Goal: Transaction & Acquisition: Purchase product/service

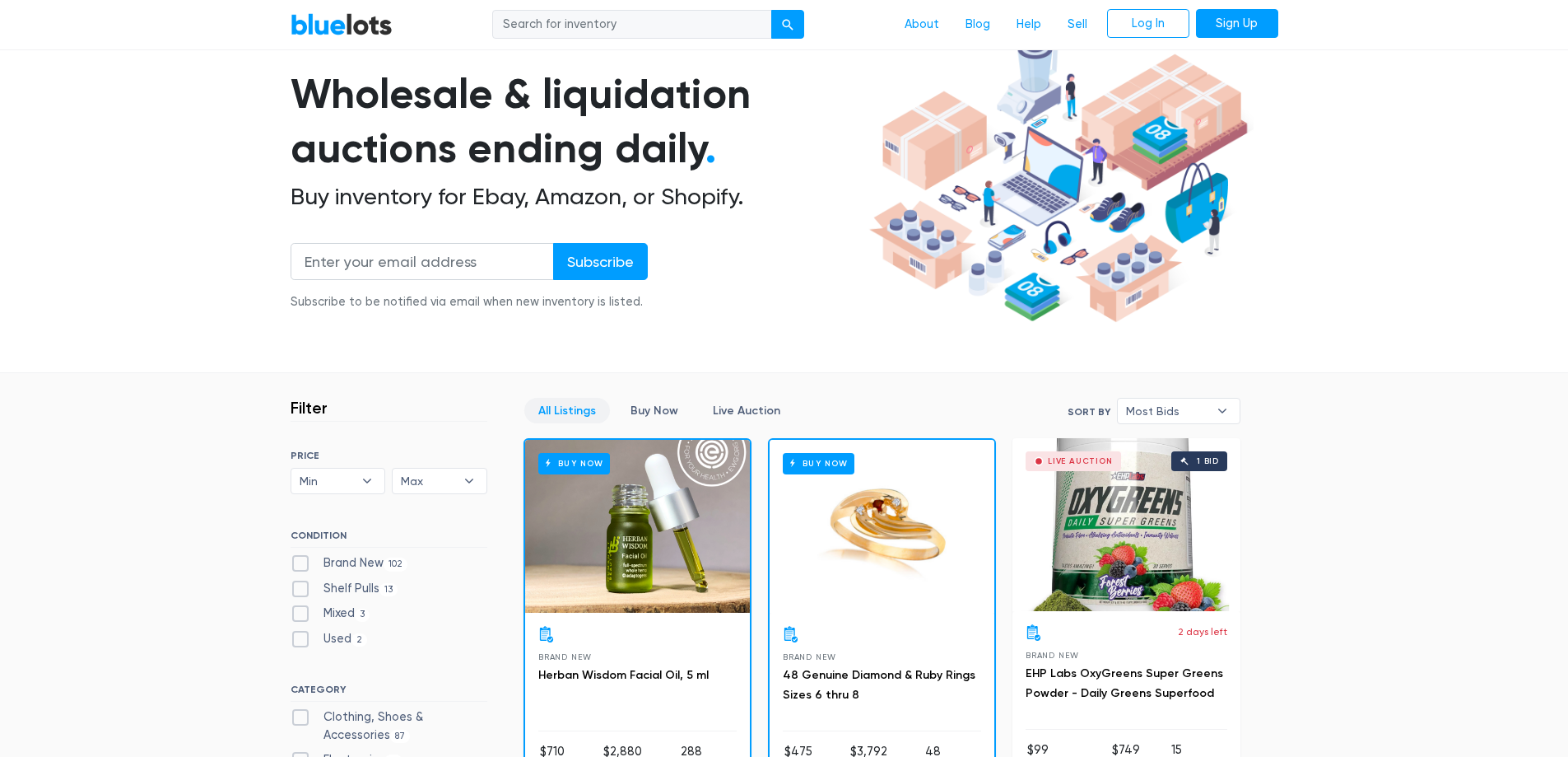
scroll to position [329, 0]
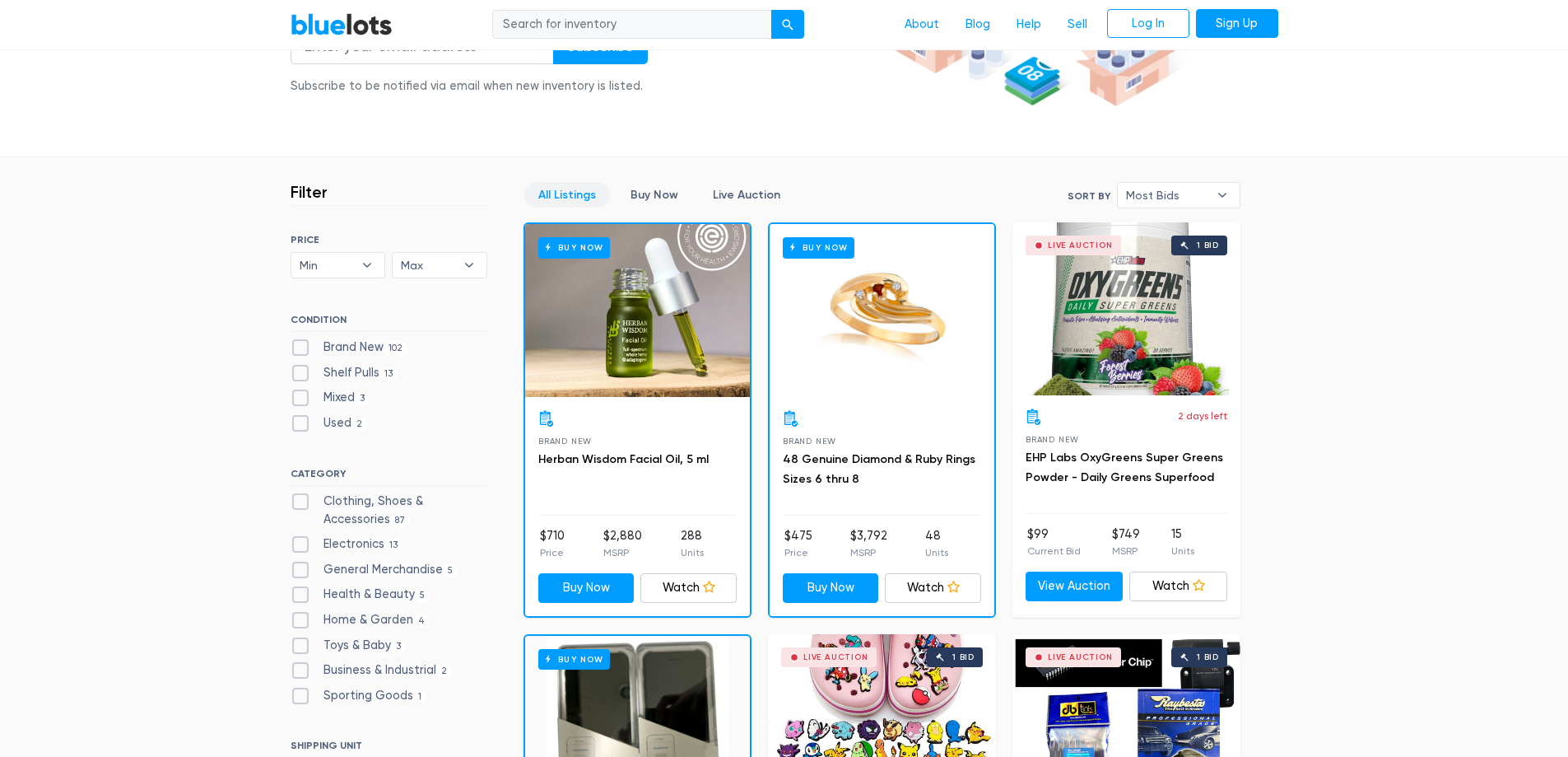
click at [418, 503] on label "Clothing, Shoes & Accessories 87" at bounding box center [388, 511] width 197 height 35
click at [301, 503] on Accessories"] "Clothing, Shoes & Accessories 87" at bounding box center [295, 498] width 11 height 11
checkbox Accessories"] "true"
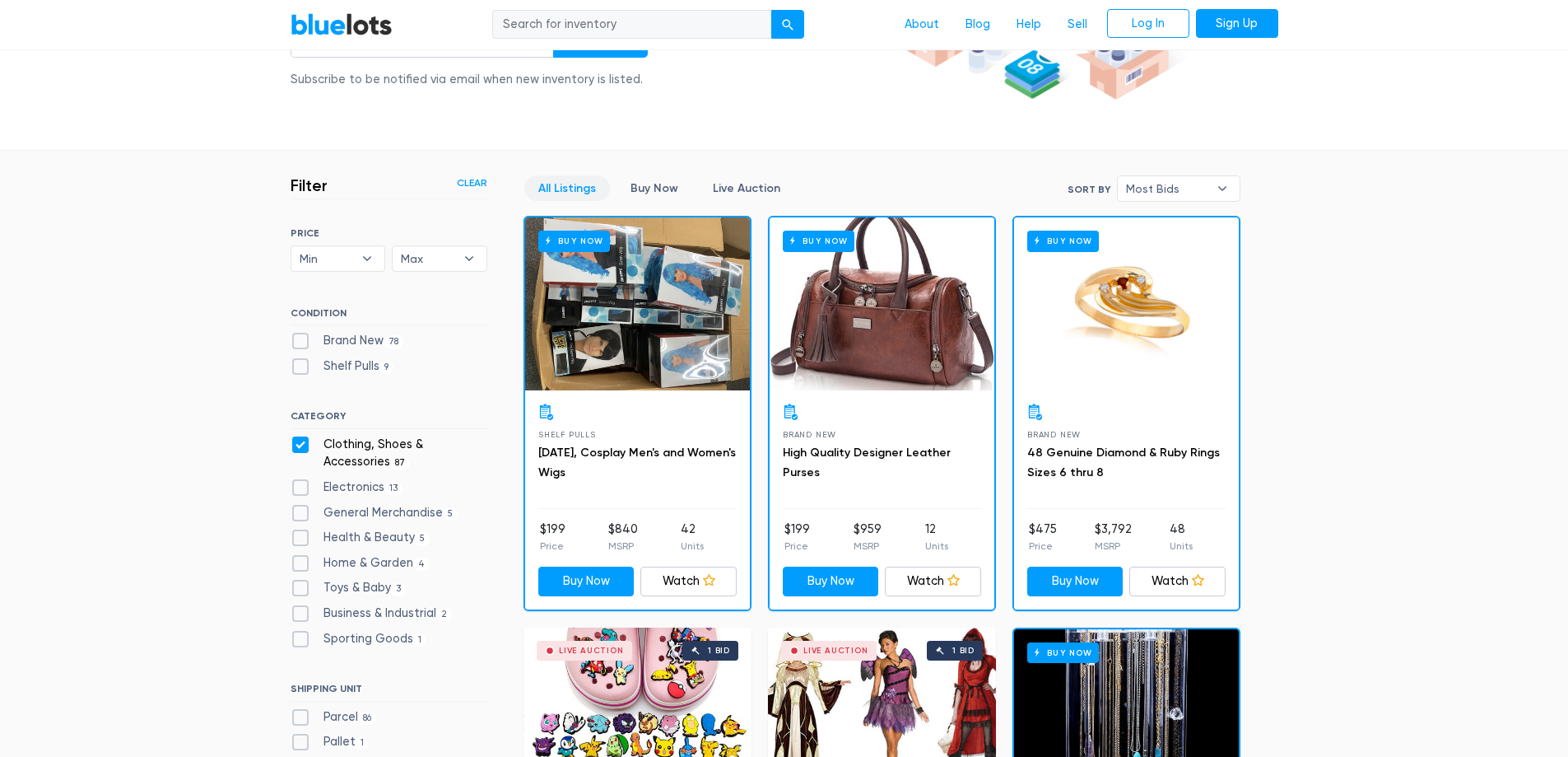
scroll to position [31, 0]
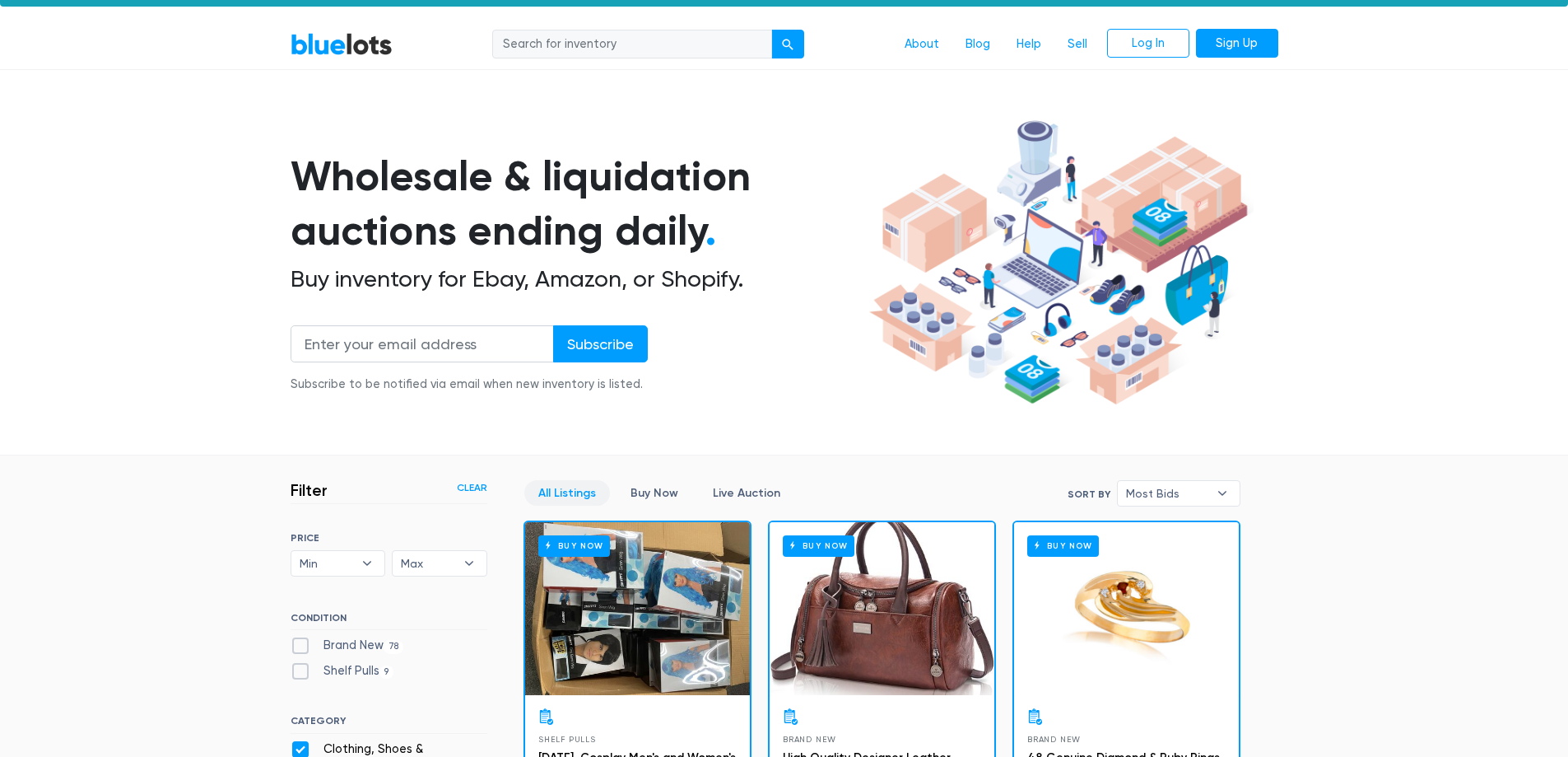
drag, startPoint x: 564, startPoint y: 36, endPoint x: 599, endPoint y: 60, distance: 42.4
click at [564, 37] on input "search" at bounding box center [633, 44] width 280 height 30
type input "sun shirts"
click at [771, 30] on button "submit" at bounding box center [787, 44] width 33 height 30
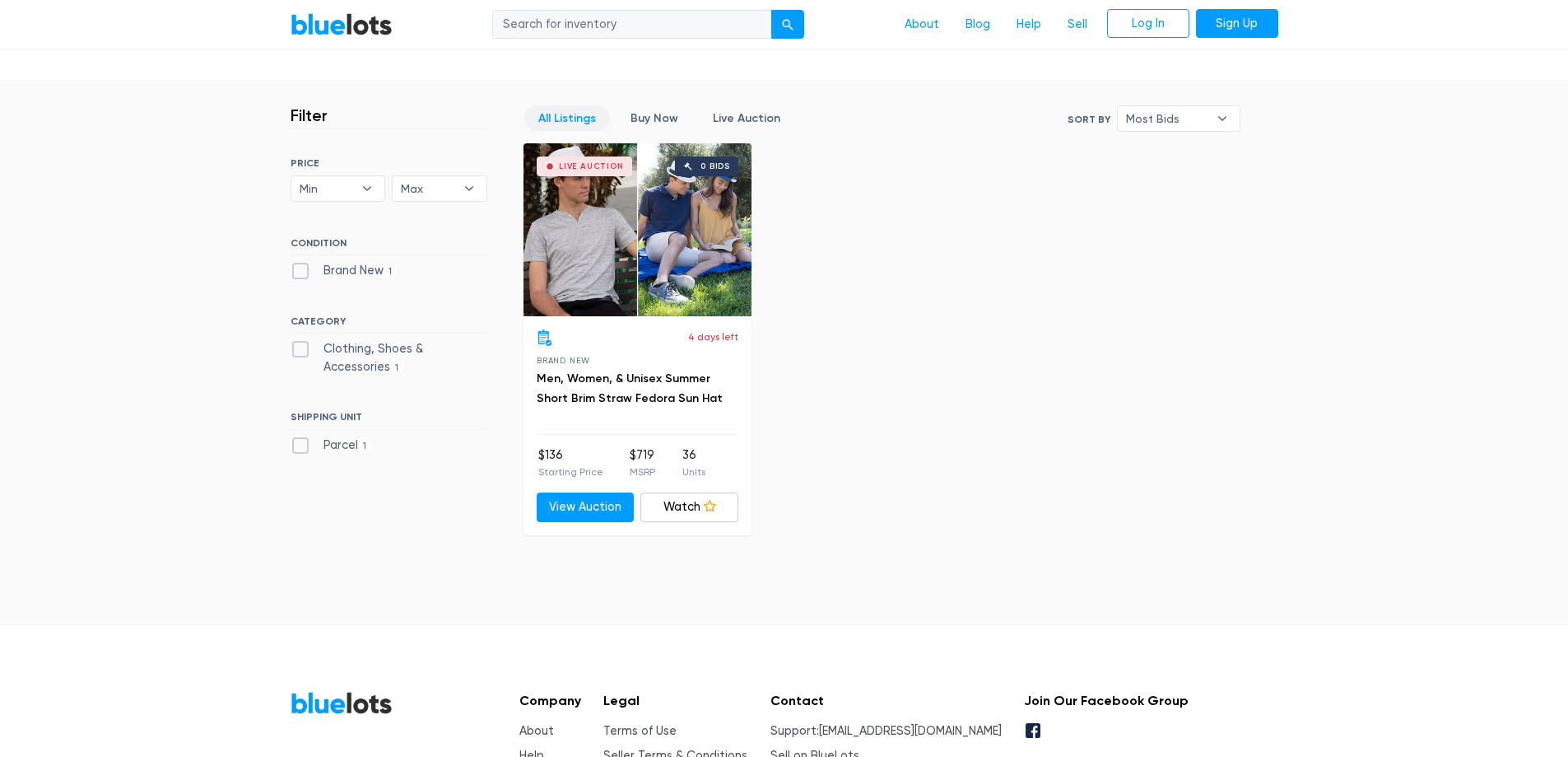
scroll to position [412, 0]
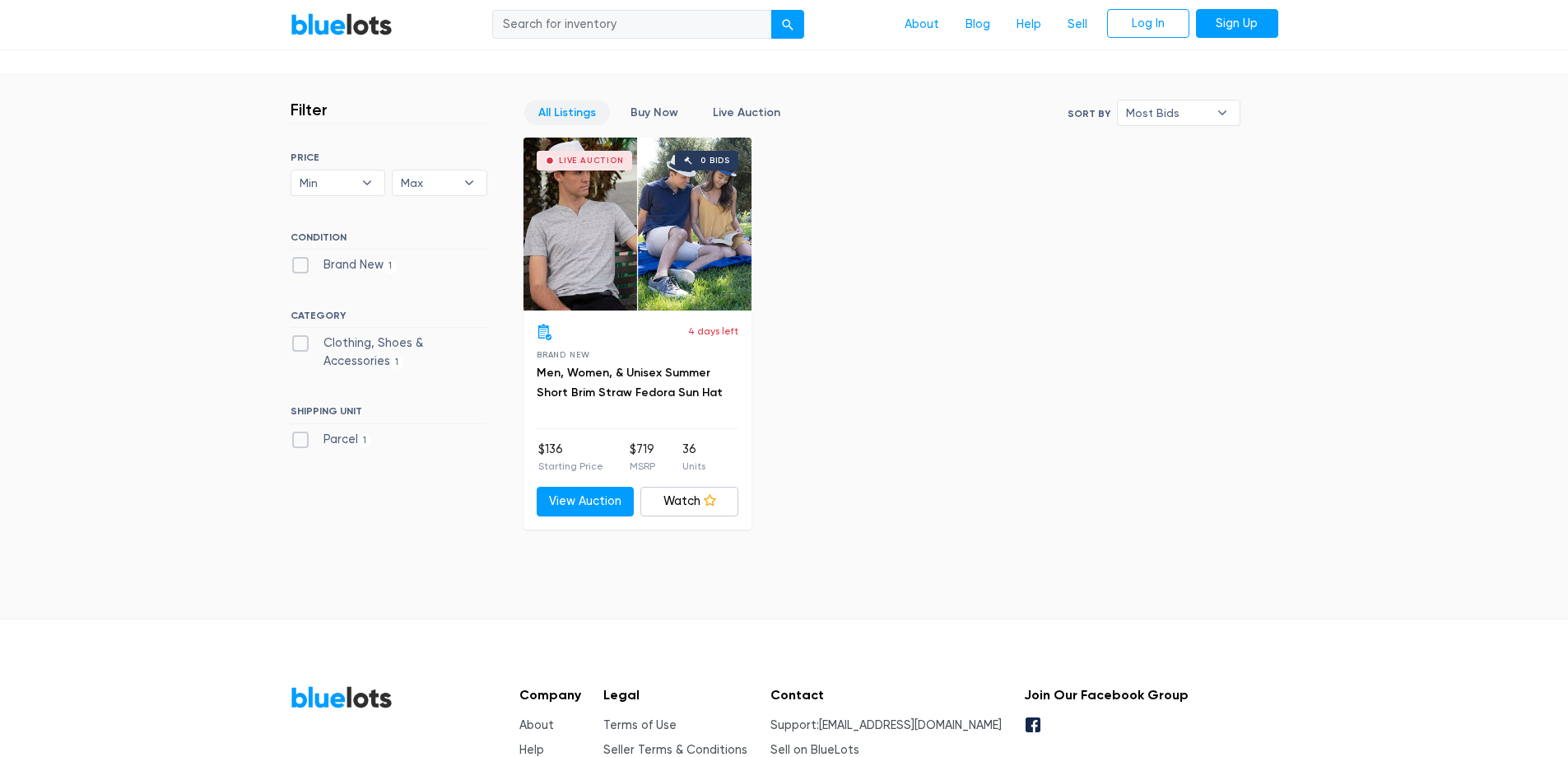
drag, startPoint x: 665, startPoint y: 289, endPoint x: 1220, endPoint y: 322, distance: 556.0
click at [1220, 322] on div "All Listings Buy Now Live Auction Sort By Most Bids Ending Soonest Newly Listed…" at bounding box center [882, 314] width 717 height 429
click at [1138, 424] on div "All Listings Buy Now Live Auction Sort By Most Bids Ending Soonest Newly Listed…" at bounding box center [882, 314] width 717 height 429
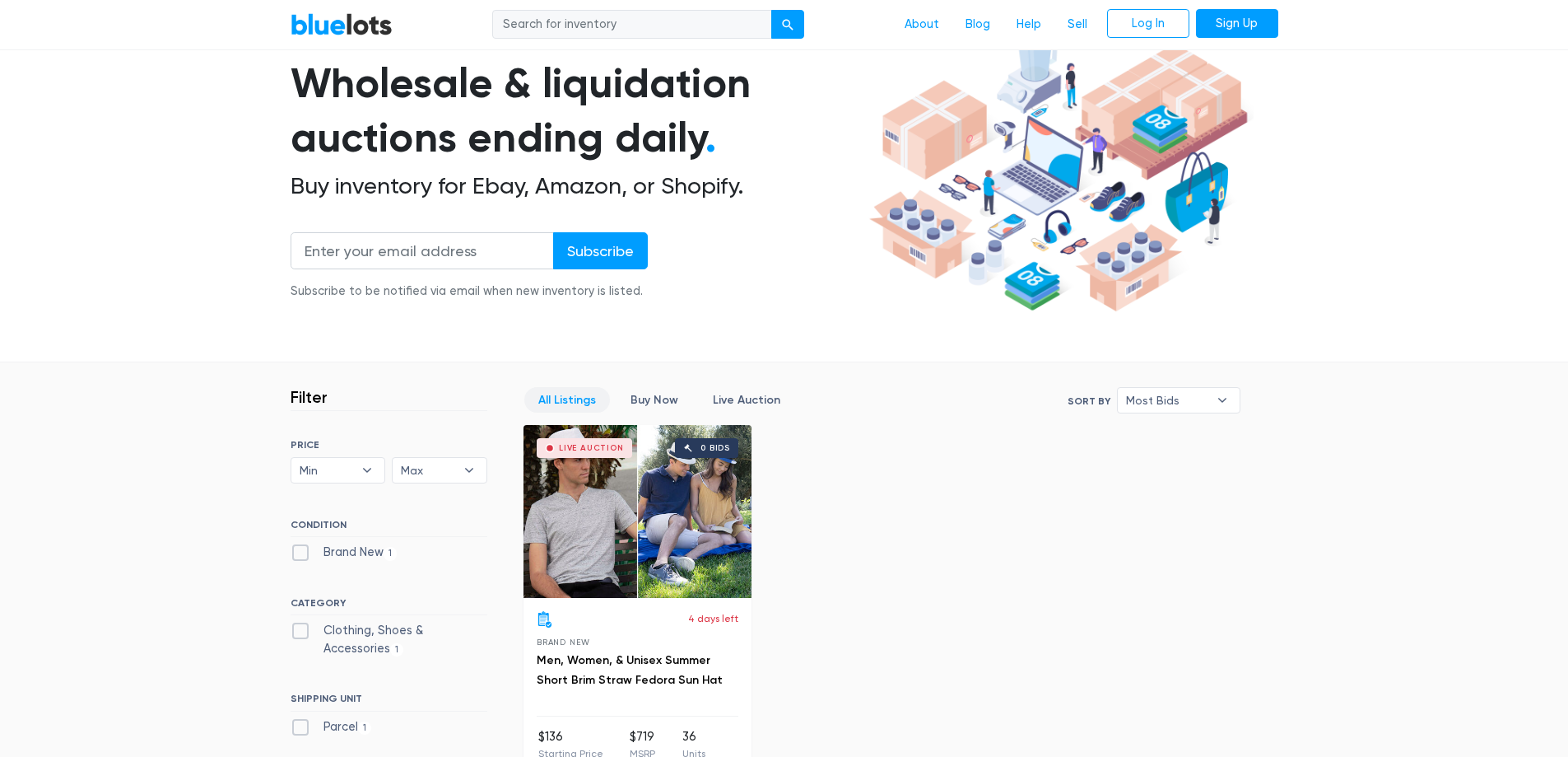
scroll to position [0, 0]
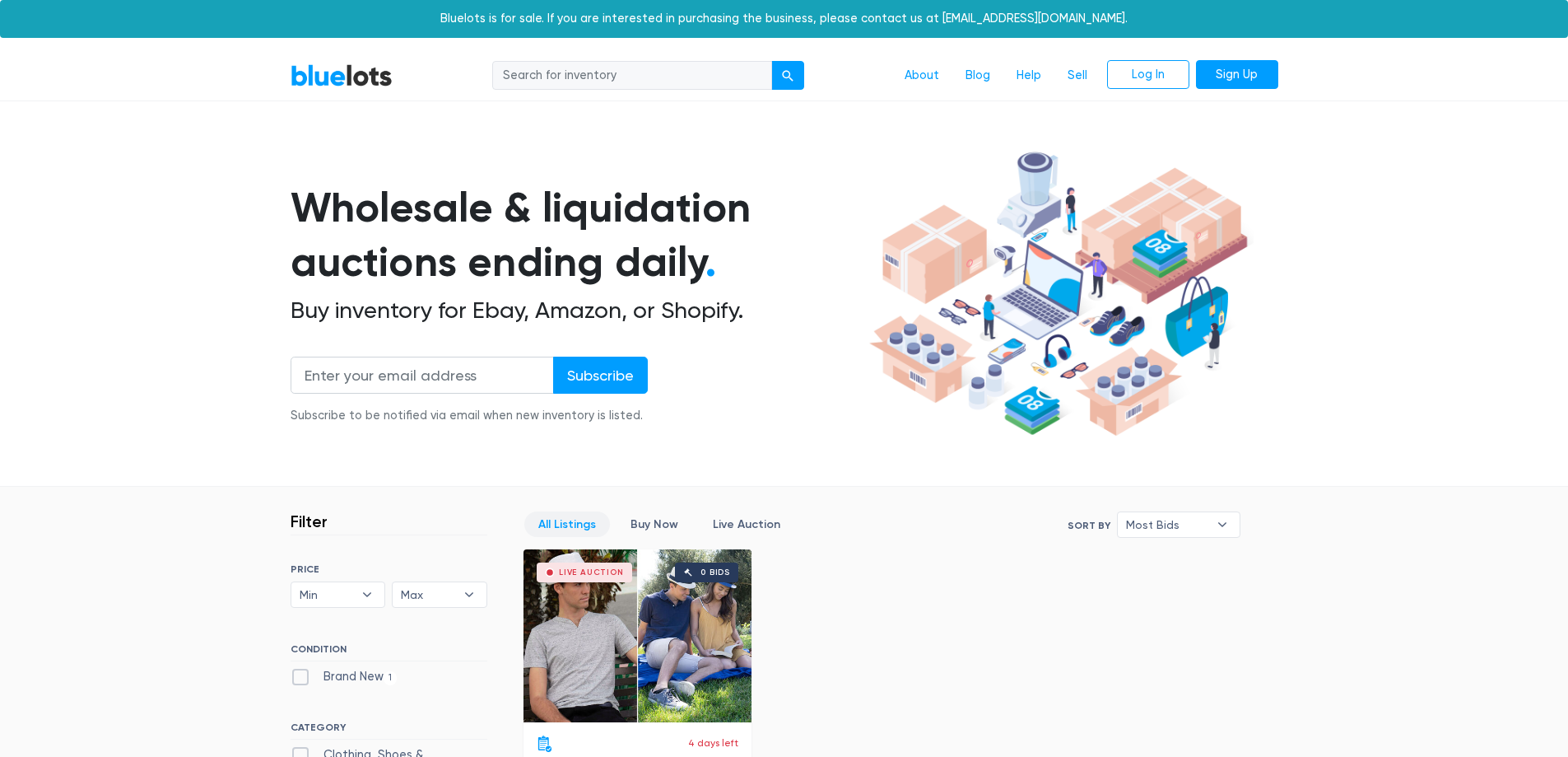
click at [618, 78] on input "search" at bounding box center [633, 75] width 280 height 30
type input "womens shirts"
click at [771, 61] on button "submit" at bounding box center [787, 75] width 33 height 30
click at [585, 74] on input "search" at bounding box center [633, 75] width 280 height 30
type input "womens shirts"
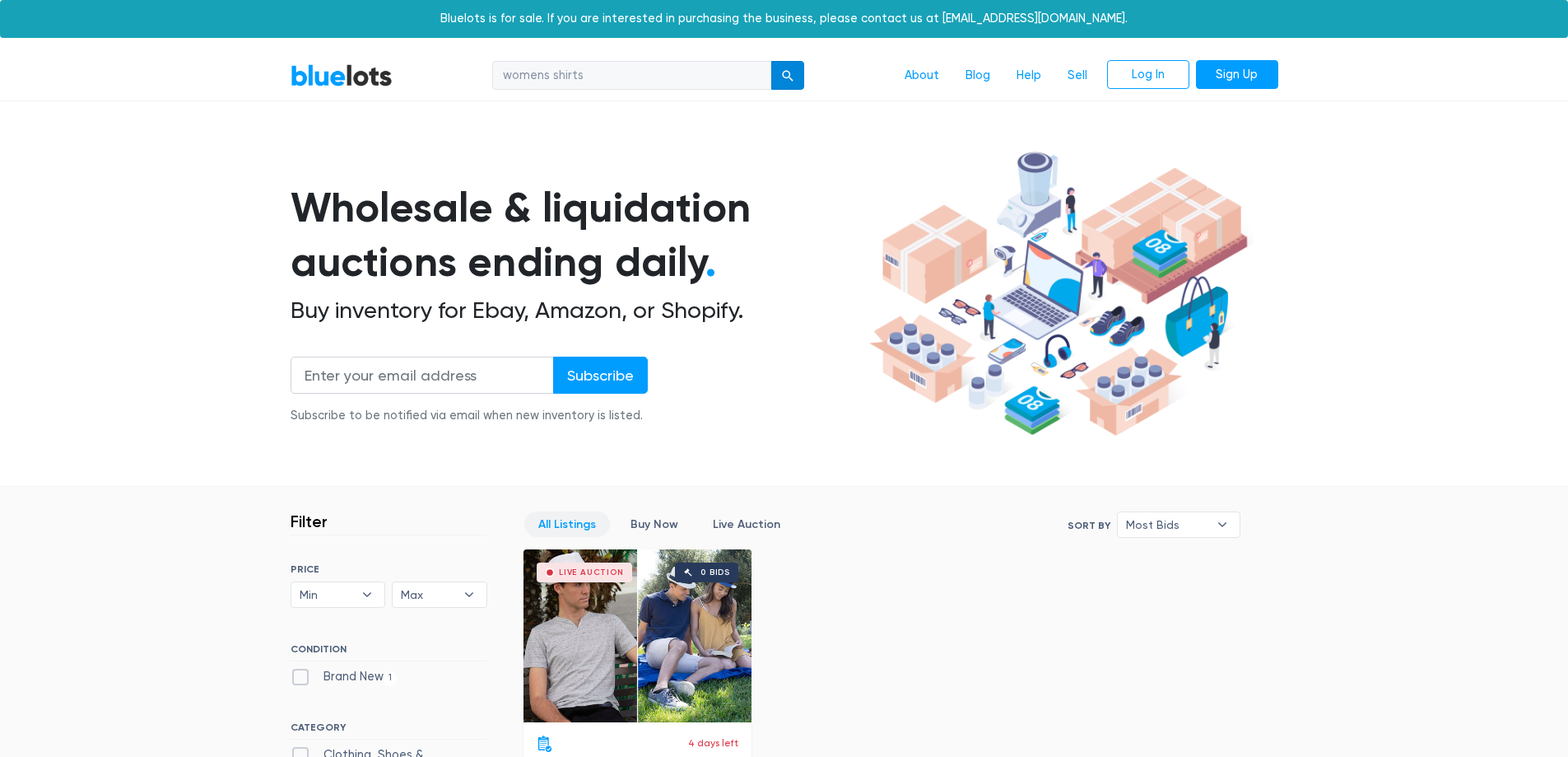
click at [789, 73] on div "submit" at bounding box center [788, 76] width 12 height 12
click at [380, 72] on link "BlueLots" at bounding box center [341, 75] width 102 height 24
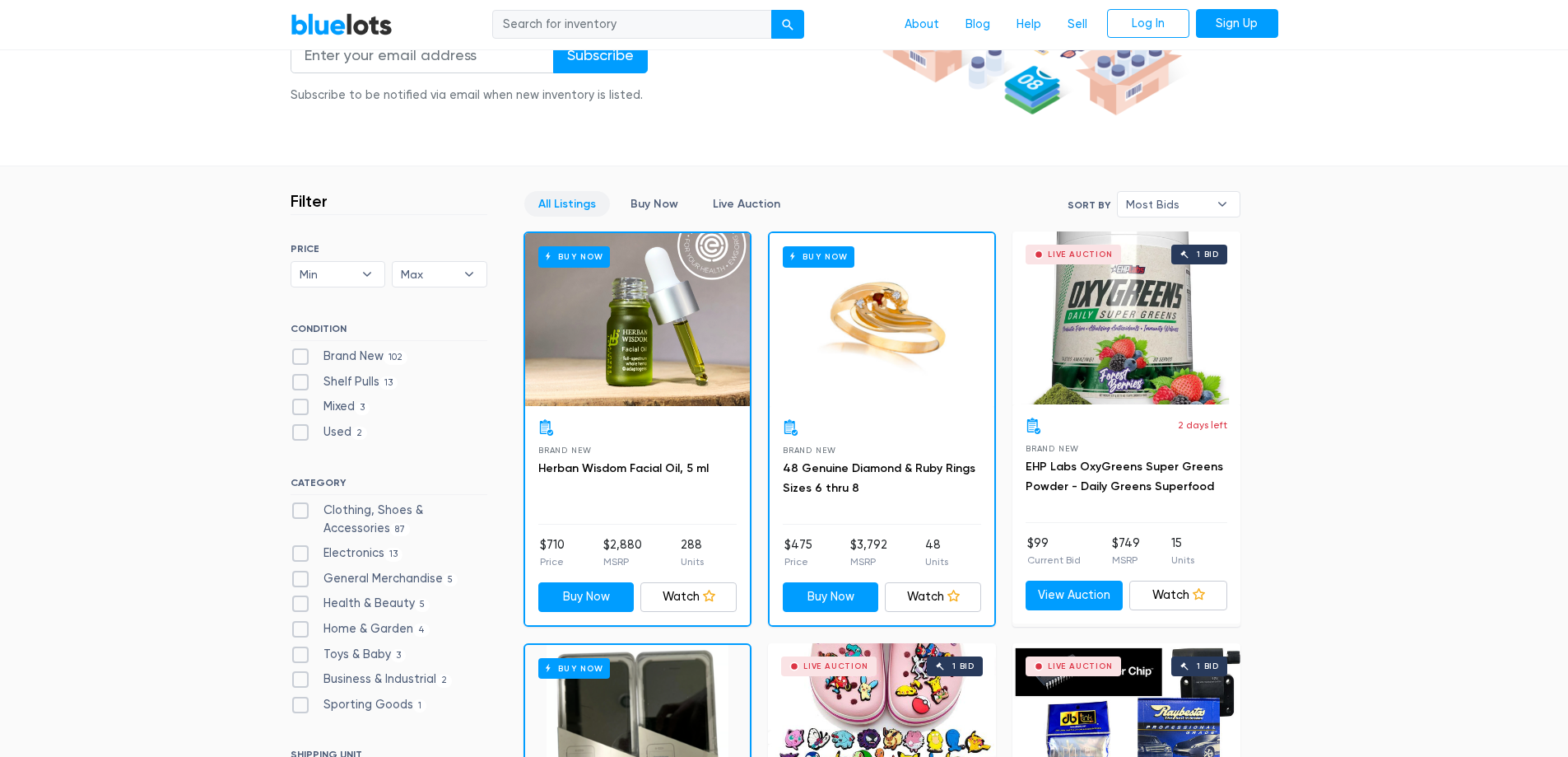
scroll to position [329, 0]
